Goal: Find specific page/section: Find specific page/section

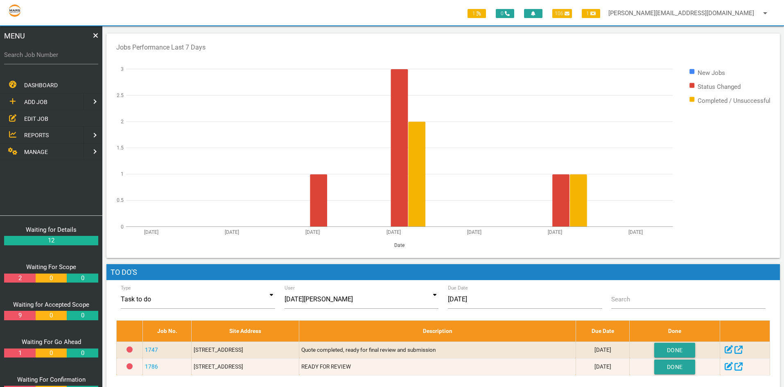
click at [33, 117] on span "EDIT JOB" at bounding box center [36, 118] width 24 height 7
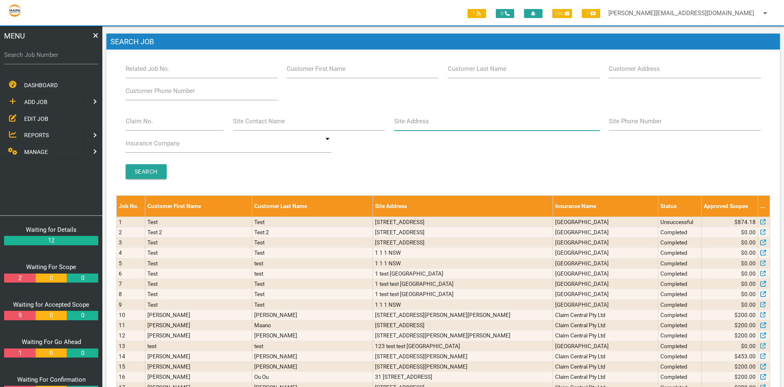
click at [423, 127] on input "Site Address" at bounding box center [497, 121] width 206 height 19
type input "31 tallawalla"
click at [131, 172] on input "Search" at bounding box center [146, 171] width 41 height 15
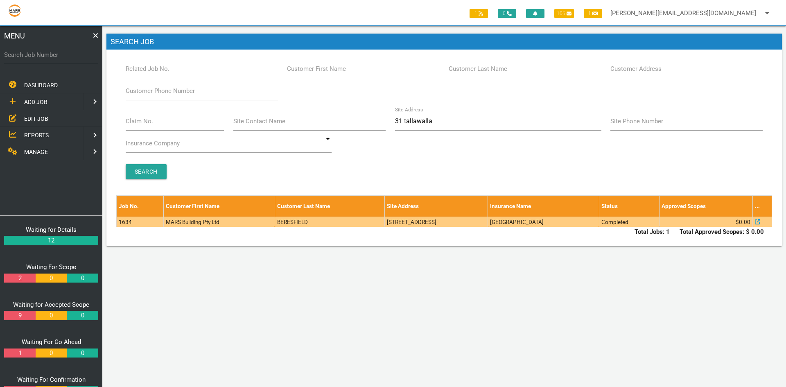
click at [133, 223] on td "1634" at bounding box center [140, 222] width 47 height 10
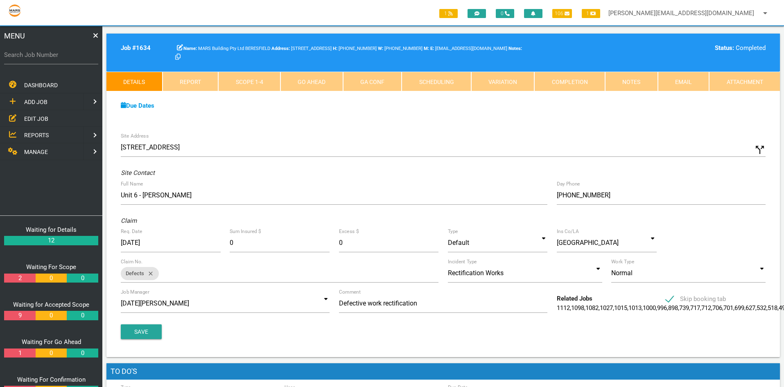
click at [253, 85] on link "Scope 1 - 4" at bounding box center [249, 82] width 62 height 20
